Goal: Communication & Community: Answer question/provide support

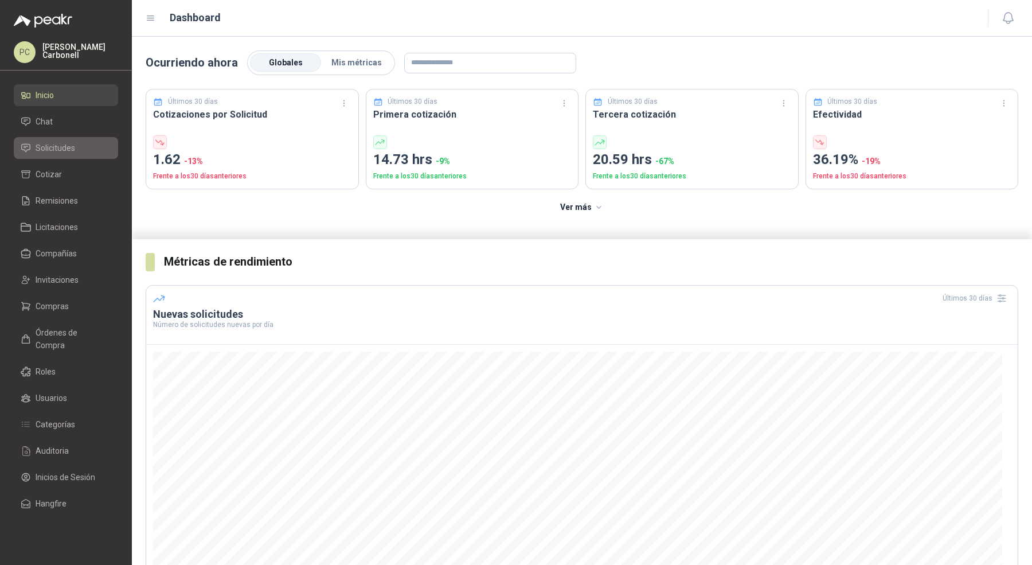
click at [71, 142] on span "Solicitudes" at bounding box center [56, 148] width 40 height 13
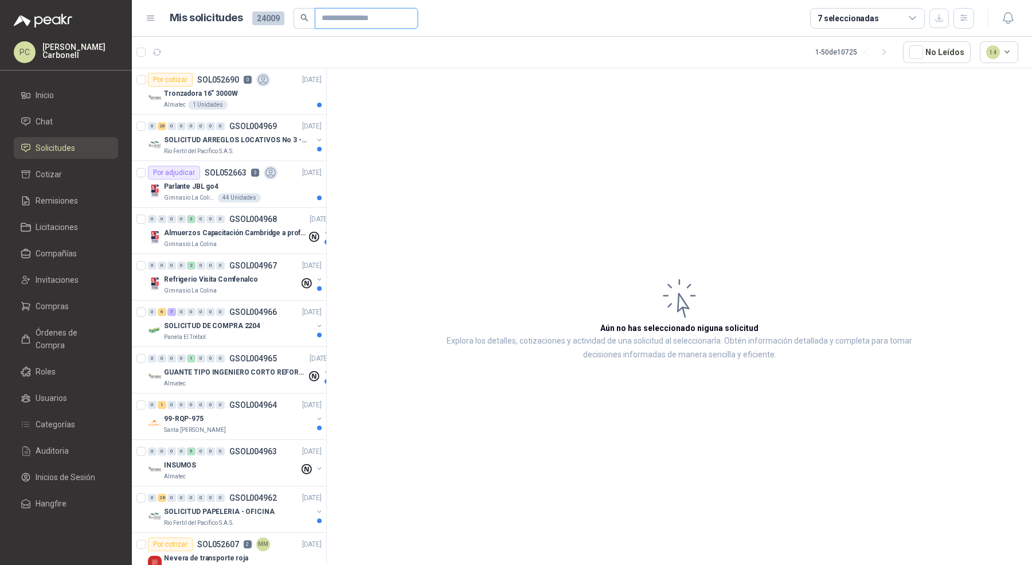
click at [322, 12] on input "text" at bounding box center [362, 18] width 80 height 19
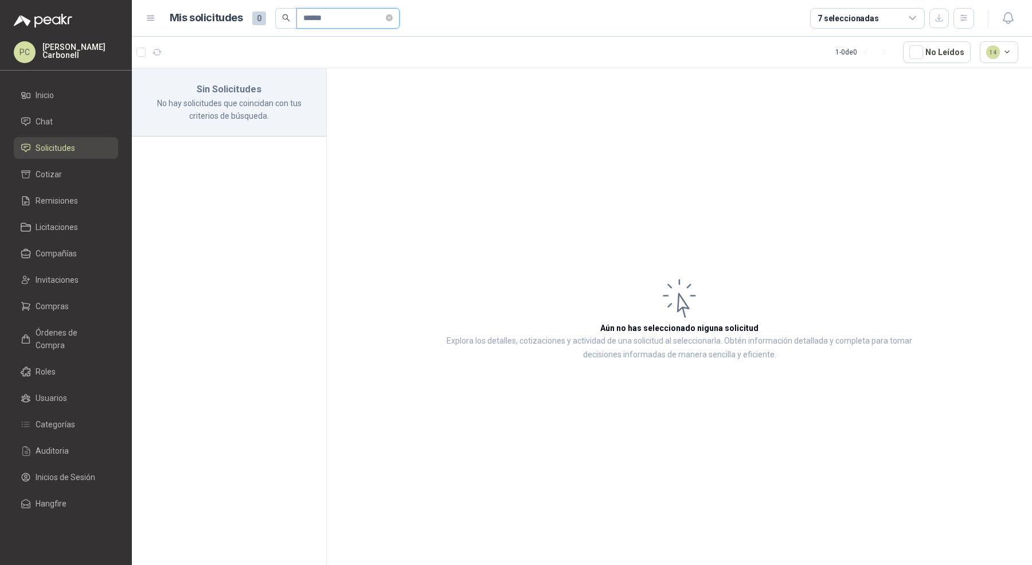
type input "*********"
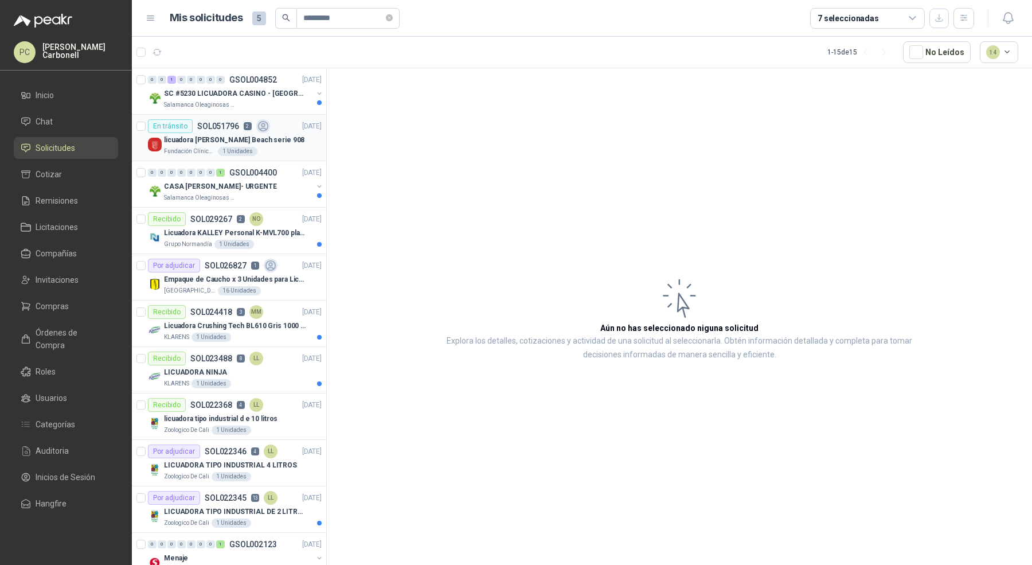
click at [302, 129] on p "[DATE]" at bounding box center [311, 126] width 19 height 11
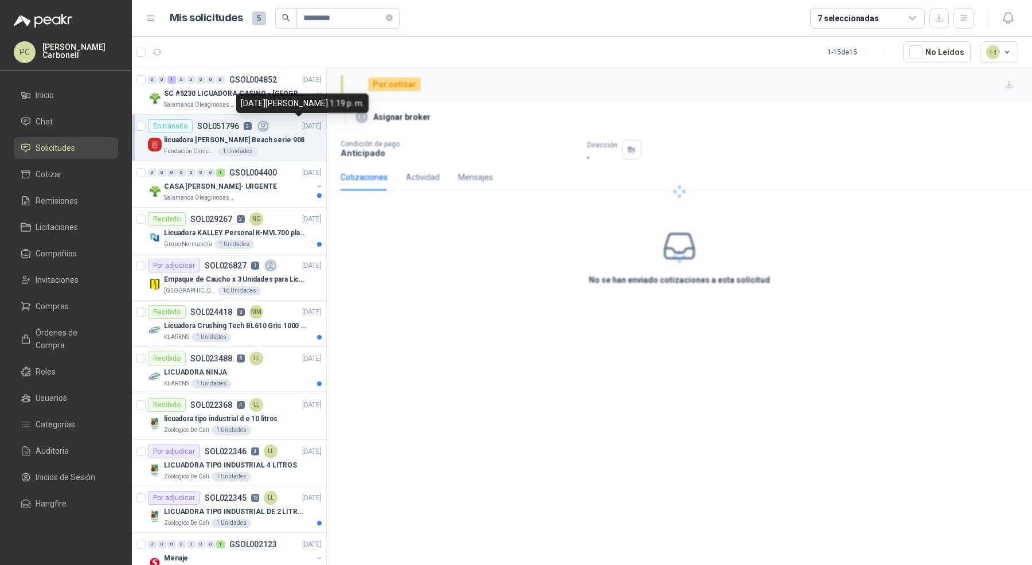
click at [302, 129] on p "[DATE]" at bounding box center [311, 126] width 19 height 11
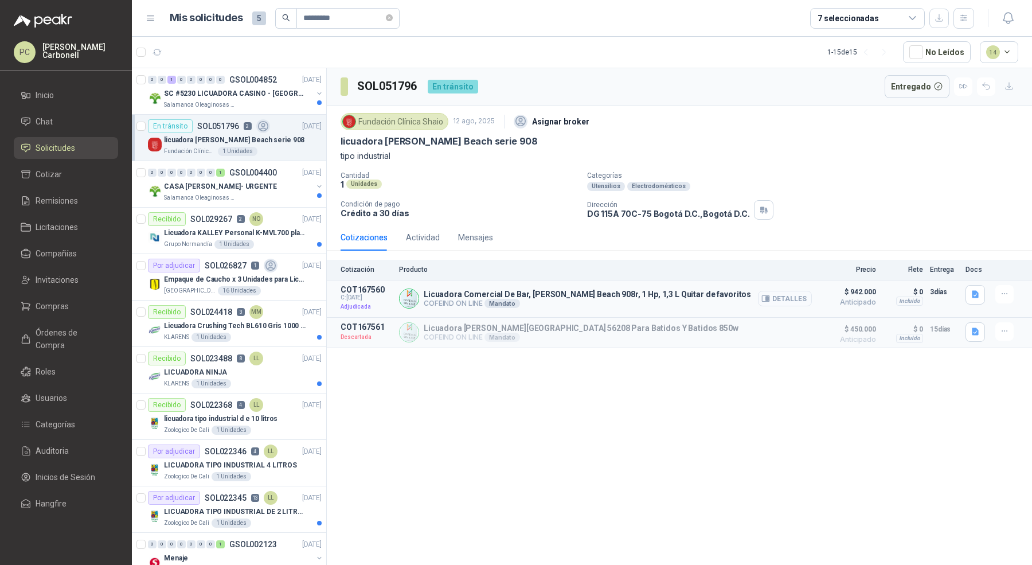
click at [801, 297] on button "Detalles" at bounding box center [785, 298] width 54 height 15
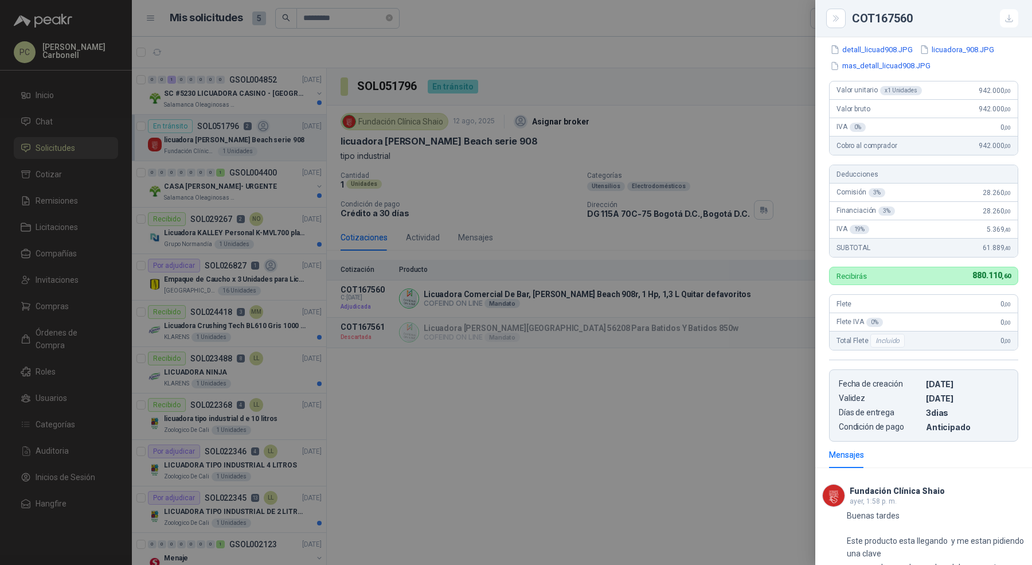
scroll to position [234, 0]
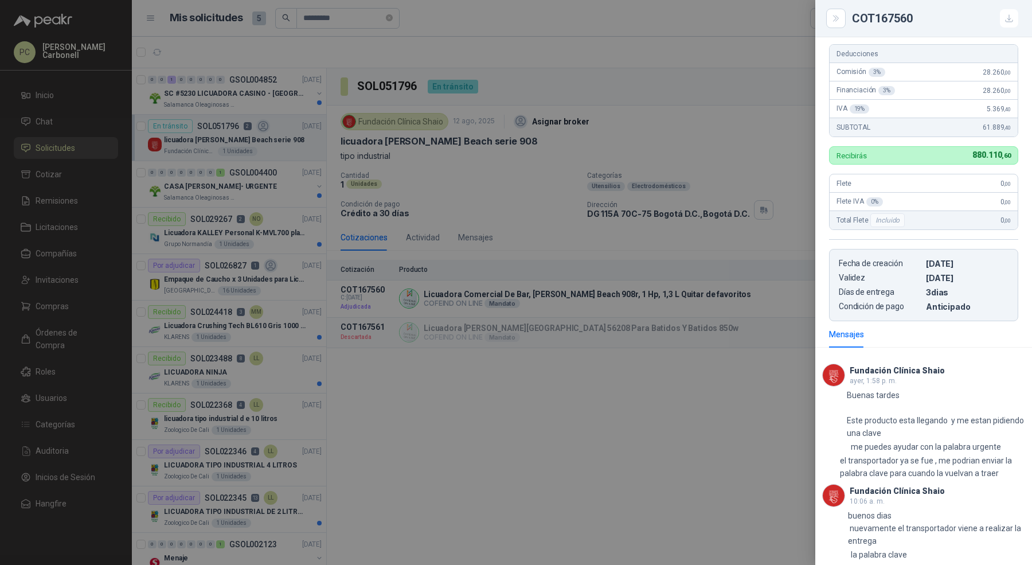
click at [506, 439] on div at bounding box center [516, 282] width 1032 height 565
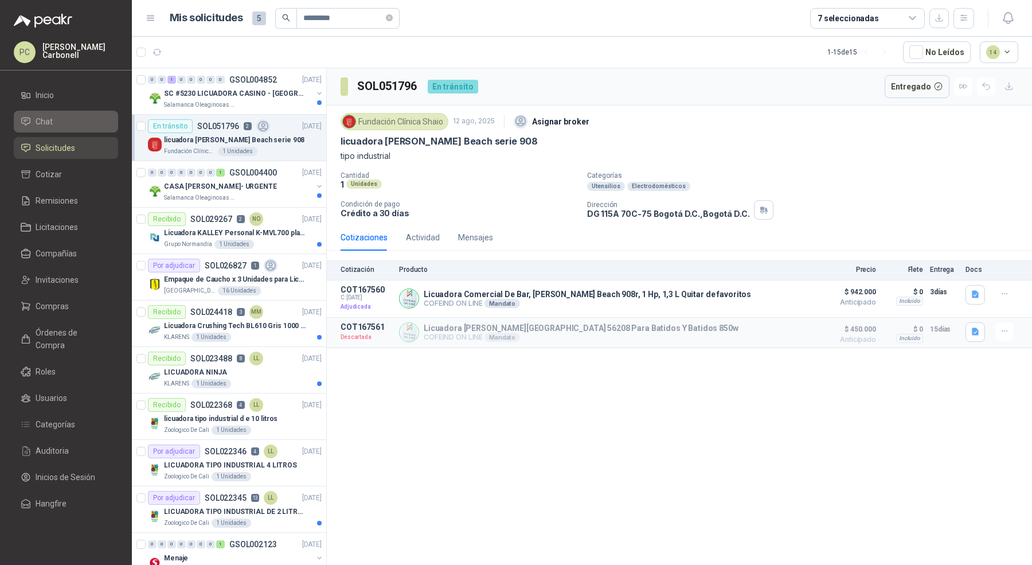
click at [68, 121] on li "Chat" at bounding box center [66, 121] width 91 height 13
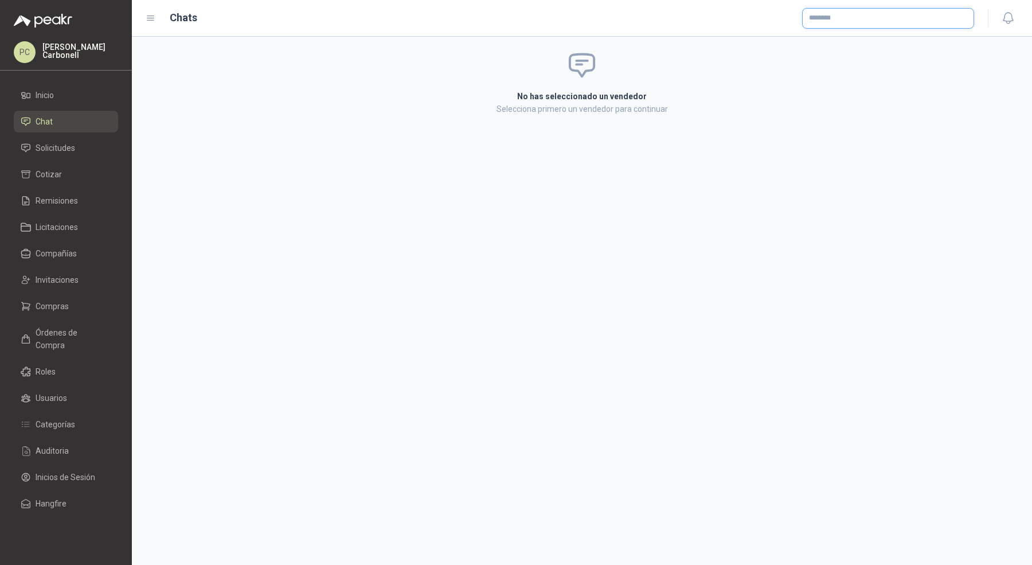
click at [923, 15] on input "text" at bounding box center [887, 18] width 171 height 19
type input "****"
click at [894, 47] on div "Mandato" at bounding box center [901, 47] width 32 height 9
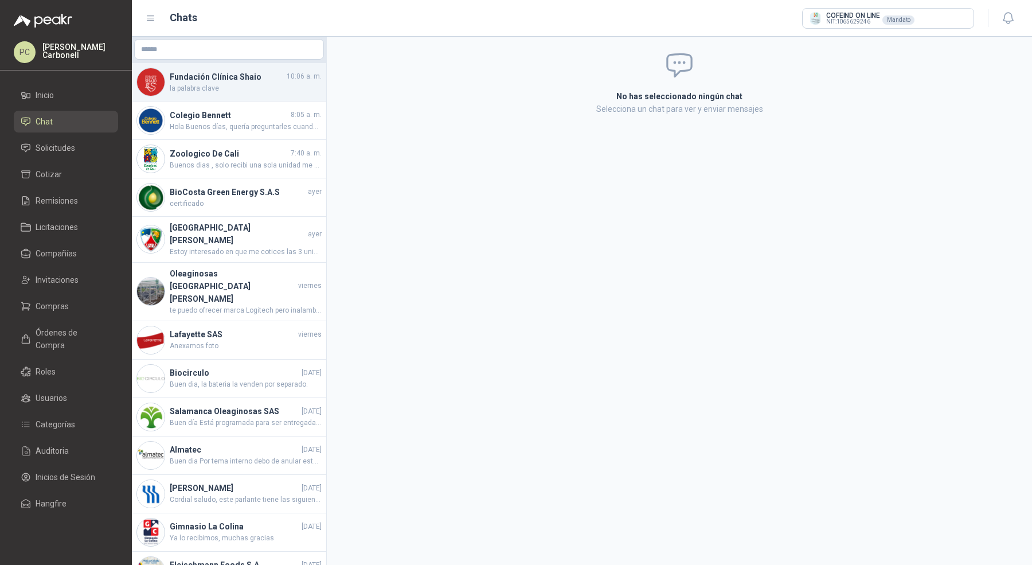
click at [268, 82] on h4 "Fundación Clínica Shaio" at bounding box center [227, 77] width 115 height 13
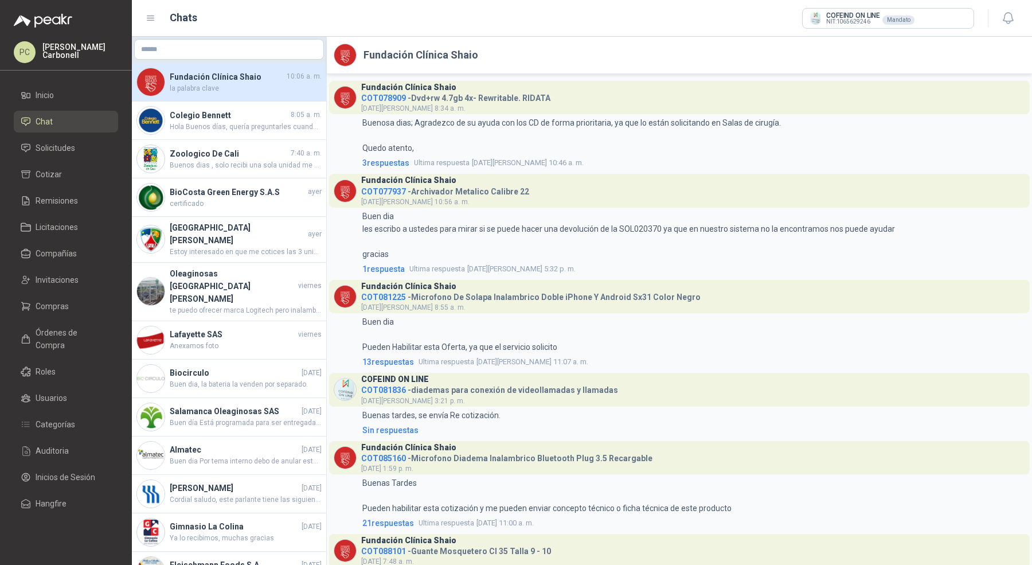
scroll to position [2410, 0]
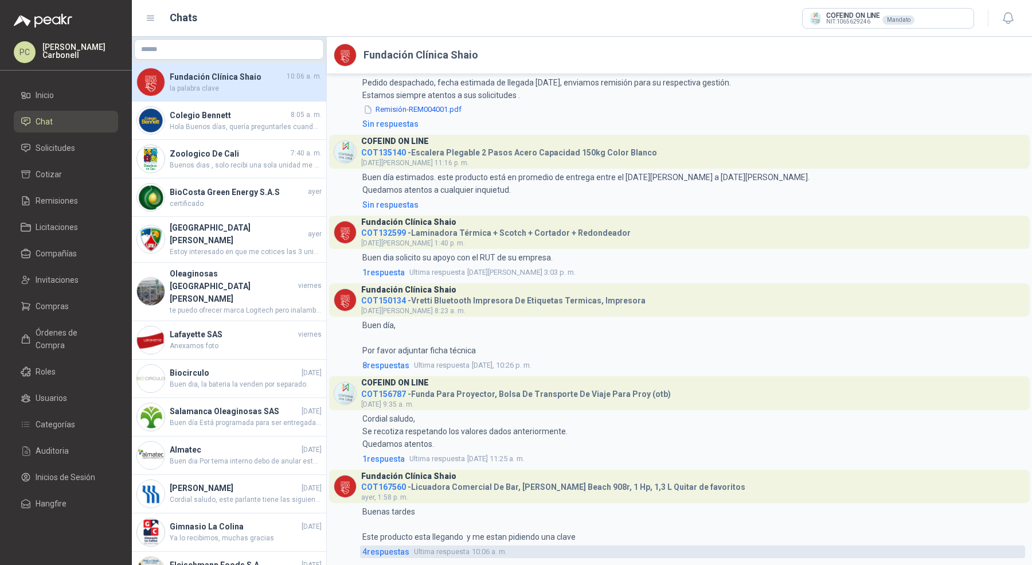
click at [406, 553] on span "4 respuesta s" at bounding box center [385, 551] width 47 height 13
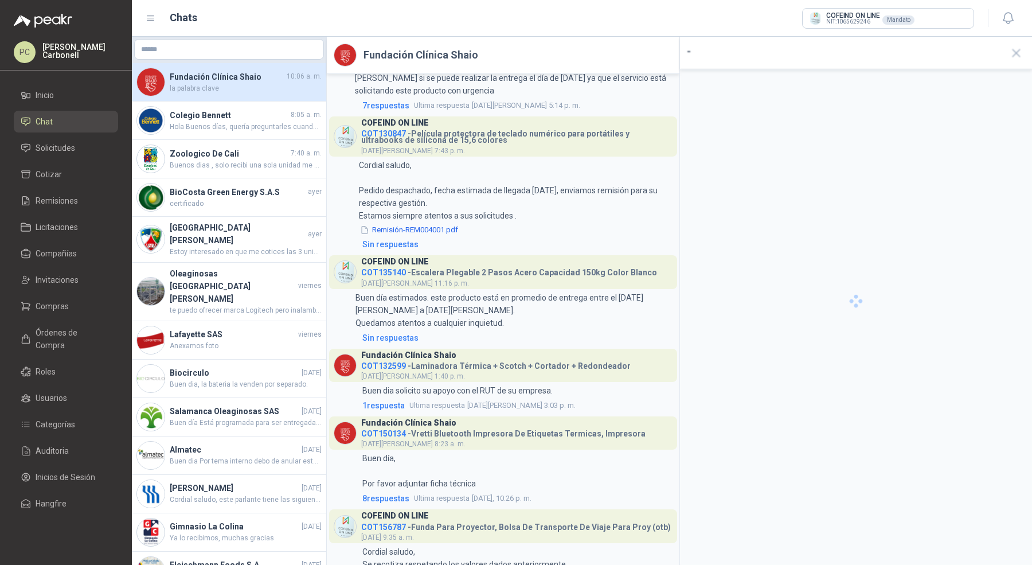
scroll to position [2555, 0]
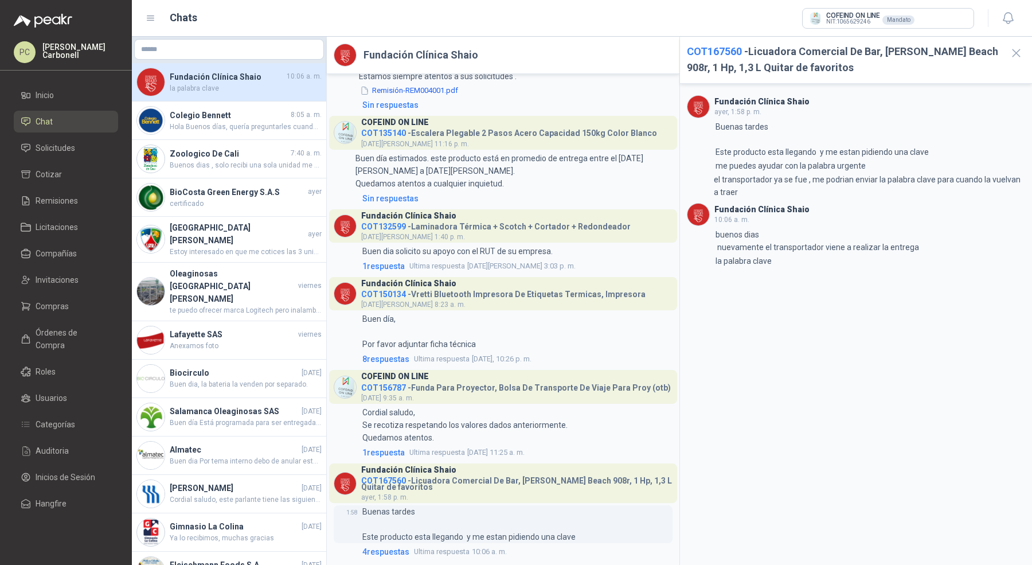
click at [401, 543] on p "Buenas tardes Este producto esta llegando y me estan pidiendo una clave" at bounding box center [468, 524] width 213 height 38
click at [393, 550] on span "4 respuesta s" at bounding box center [385, 551] width 47 height 13
click at [94, 94] on li "Inicio" at bounding box center [66, 95] width 91 height 13
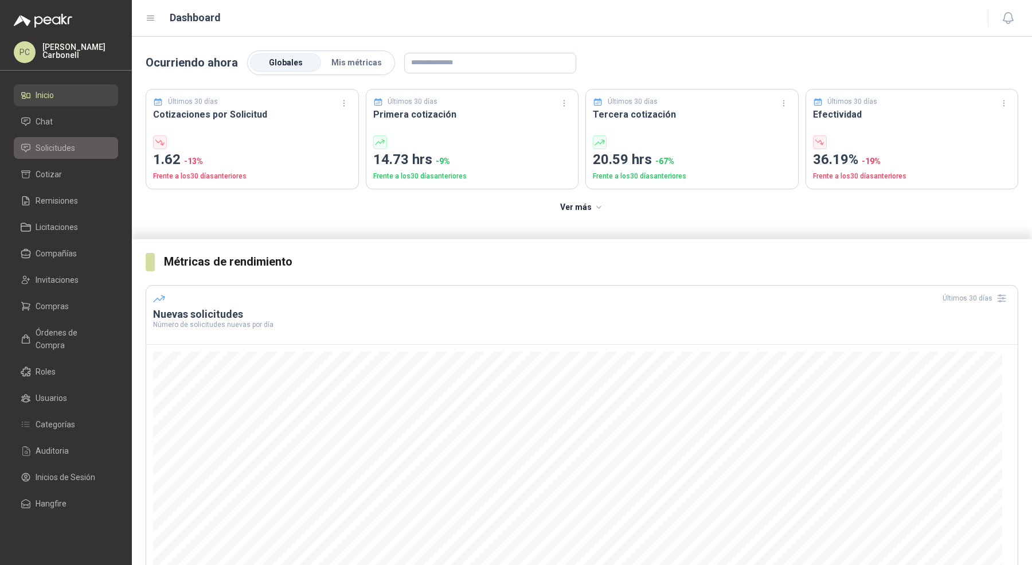
click at [30, 149] on icon at bounding box center [26, 148] width 10 height 10
